Goal: Task Accomplishment & Management: Manage account settings

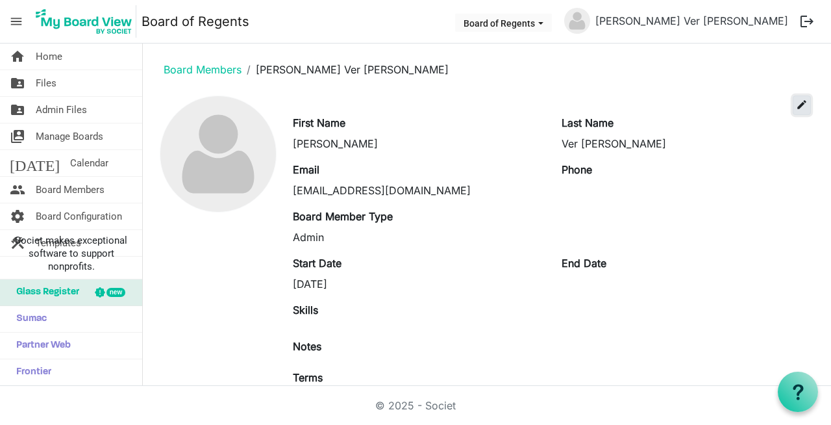
click at [796, 102] on span "edit" at bounding box center [802, 105] width 12 height 12
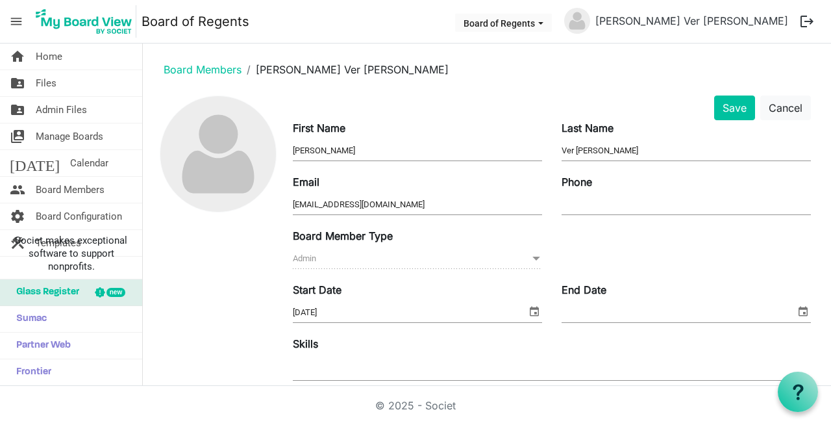
click at [611, 186] on div "Phone" at bounding box center [686, 196] width 269 height 44
click at [587, 203] on input "Phone" at bounding box center [686, 204] width 249 height 19
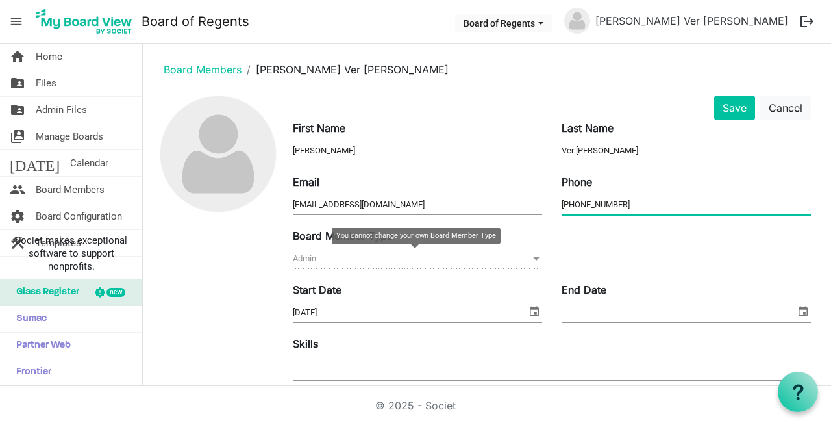
type input "323-819-0992"
click at [531, 258] on span at bounding box center [537, 258] width 12 height 14
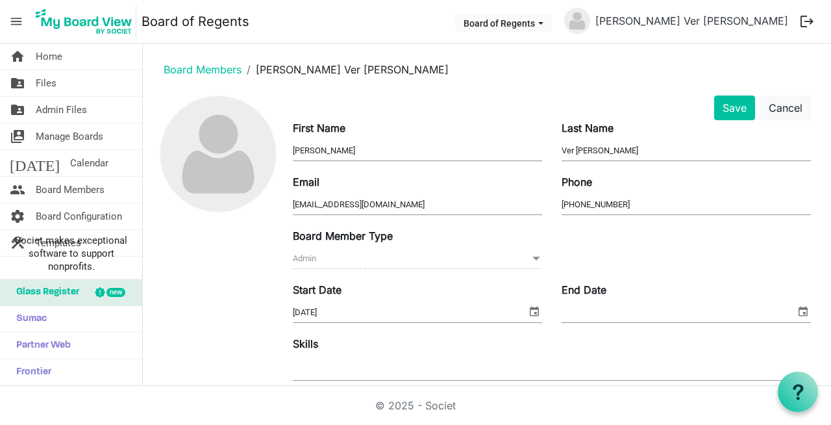
click at [362, 372] on div at bounding box center [552, 368] width 518 height 23
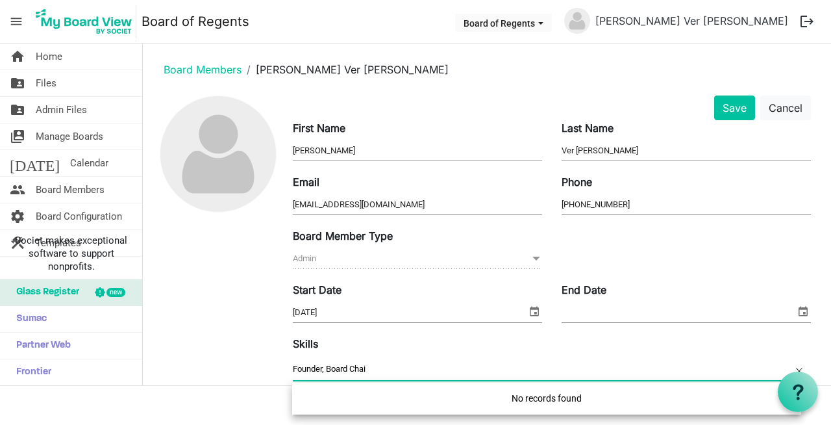
type input "Founder, Board Chair"
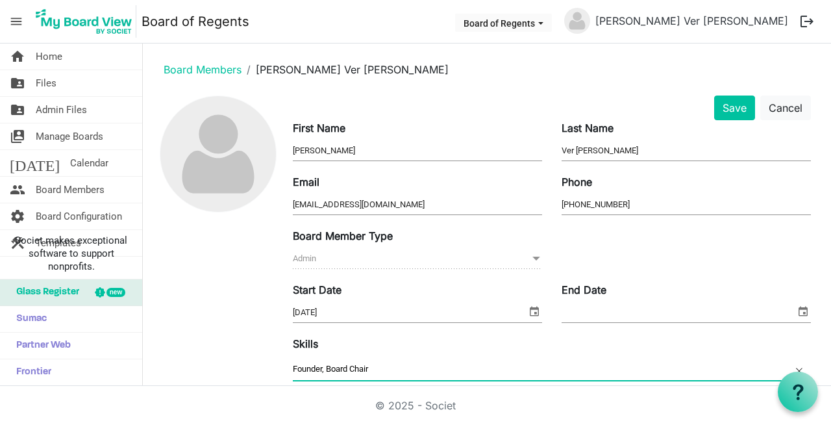
drag, startPoint x: 380, startPoint y: 366, endPoint x: 285, endPoint y: 364, distance: 95.5
click at [285, 364] on div "Skills Founder, Board Chair" at bounding box center [552, 359] width 538 height 47
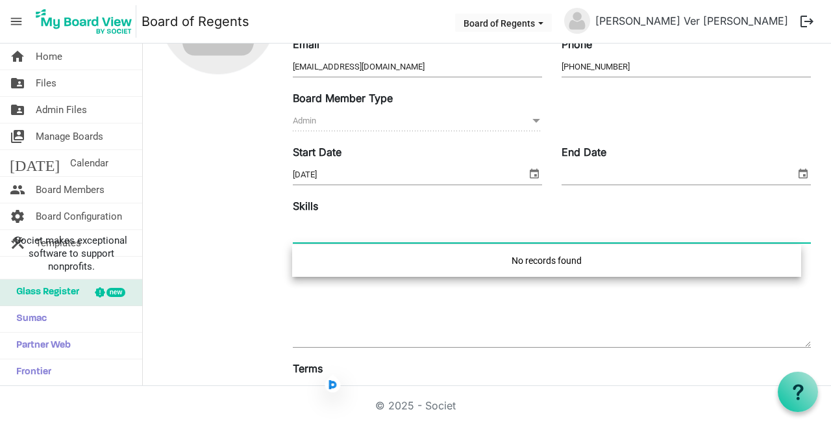
scroll to position [248, 0]
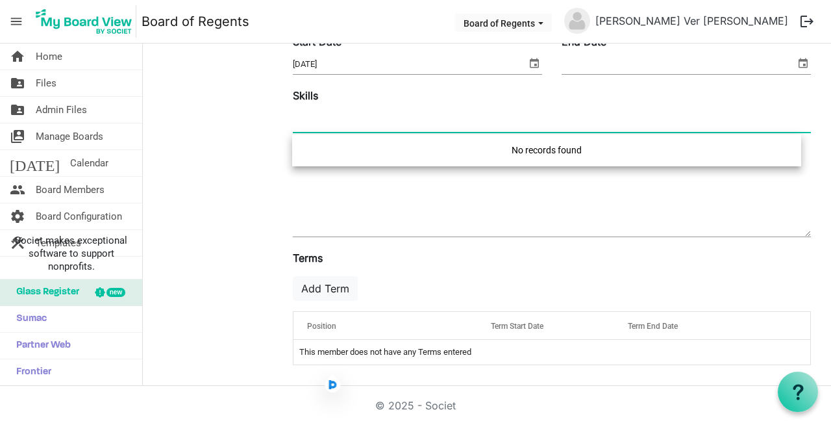
click at [325, 327] on span "Position" at bounding box center [321, 326] width 29 height 9
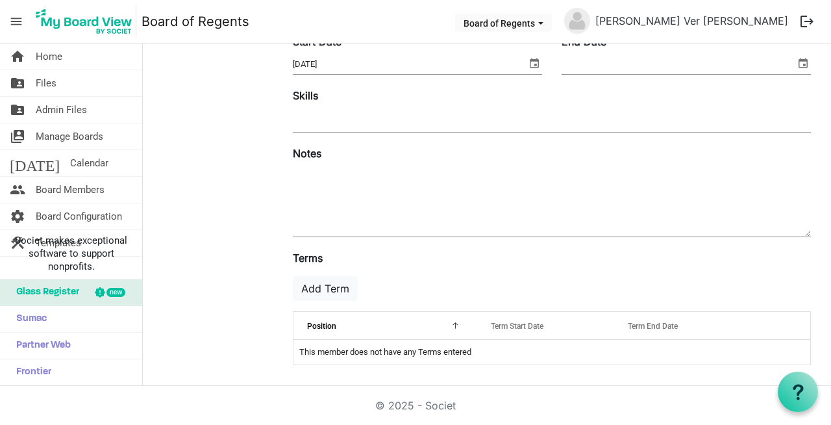
click at [324, 356] on td "This member does not have any Terms entered" at bounding box center [552, 352] width 517 height 25
click at [396, 349] on td "This member does not have any Terms entered" at bounding box center [552, 352] width 517 height 25
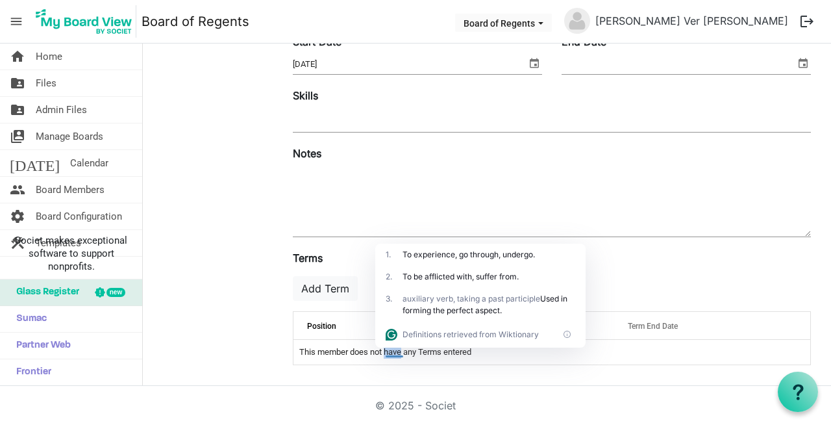
click at [340, 322] on div "Position" at bounding box center [385, 325] width 165 height 19
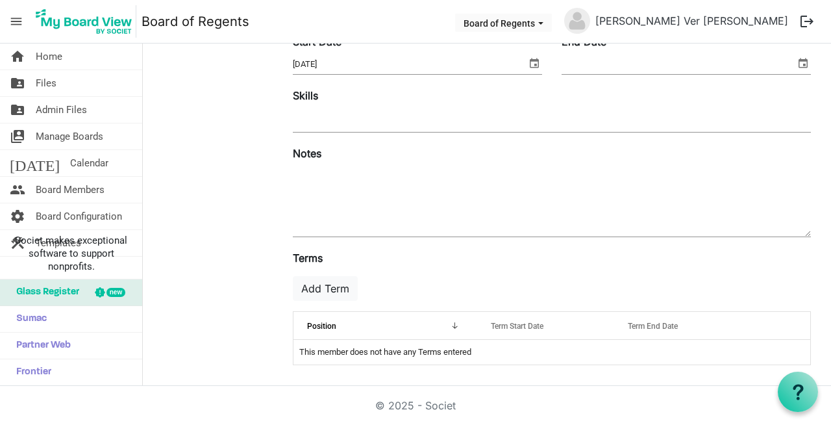
click at [451, 324] on div at bounding box center [453, 323] width 6 height 6
click at [405, 327] on div "Position" at bounding box center [385, 325] width 165 height 19
click at [550, 324] on div "Term Start Date" at bounding box center [546, 325] width 120 height 19
click at [574, 327] on div "Term Start Date" at bounding box center [546, 325] width 120 height 19
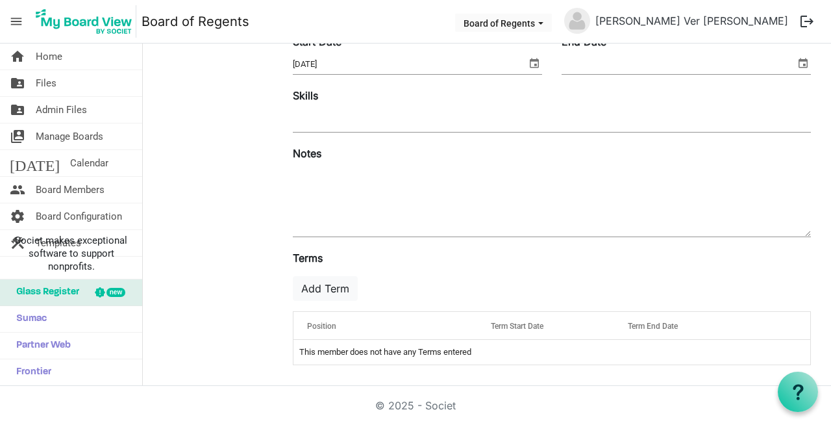
click at [574, 327] on div "Term Start Date" at bounding box center [546, 325] width 120 height 19
click at [362, 325] on div "Position" at bounding box center [385, 325] width 165 height 19
click at [386, 281] on div "Add Term" at bounding box center [552, 288] width 538 height 25
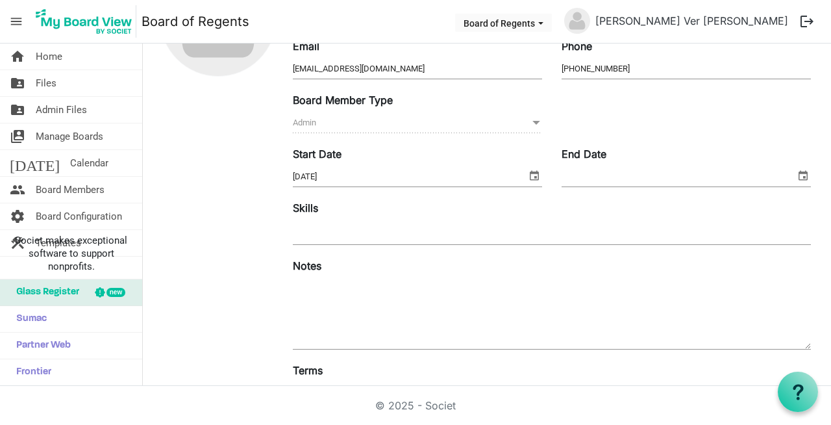
scroll to position [0, 0]
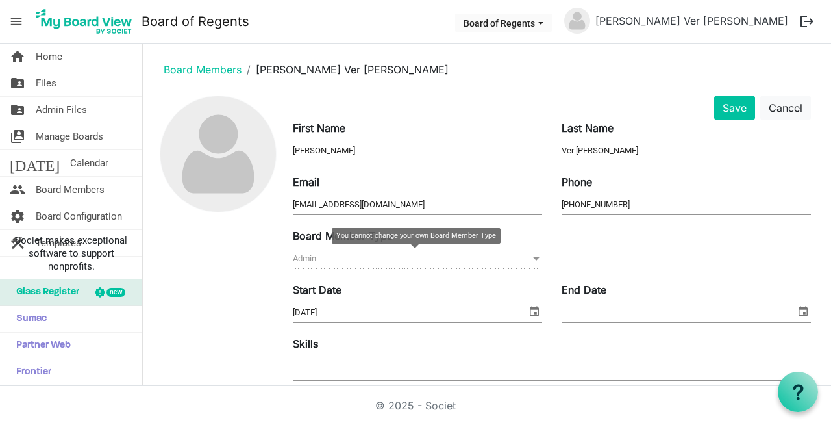
click at [531, 256] on span at bounding box center [537, 258] width 12 height 14
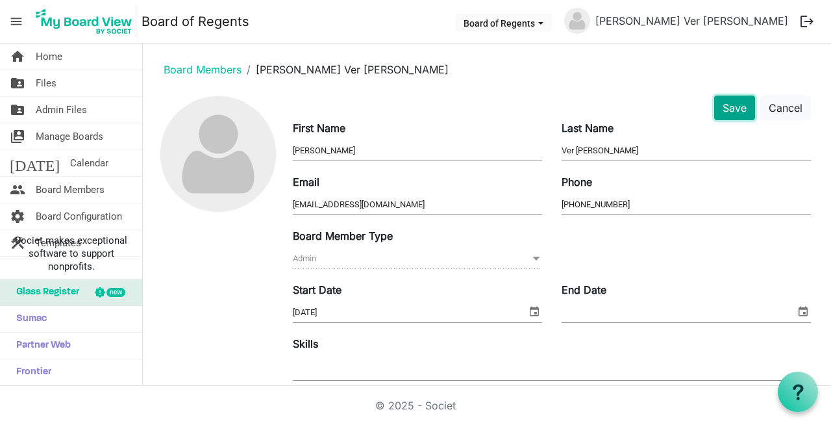
click at [726, 110] on button "Save" at bounding box center [735, 107] width 41 height 25
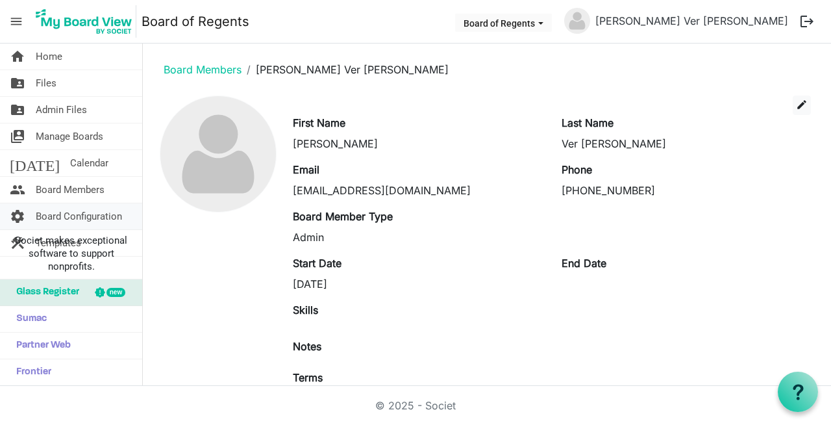
click at [76, 218] on span "Board Configuration" at bounding box center [79, 216] width 86 height 26
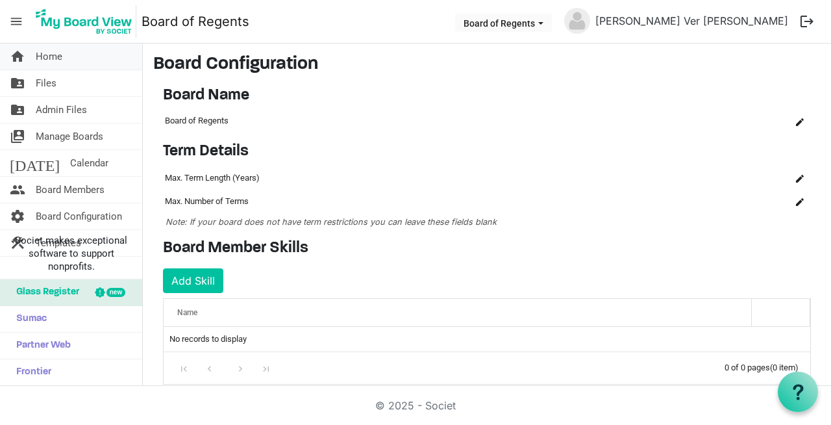
click at [58, 53] on span "Home" at bounding box center [49, 57] width 27 height 26
